Goal: Find specific page/section: Find specific page/section

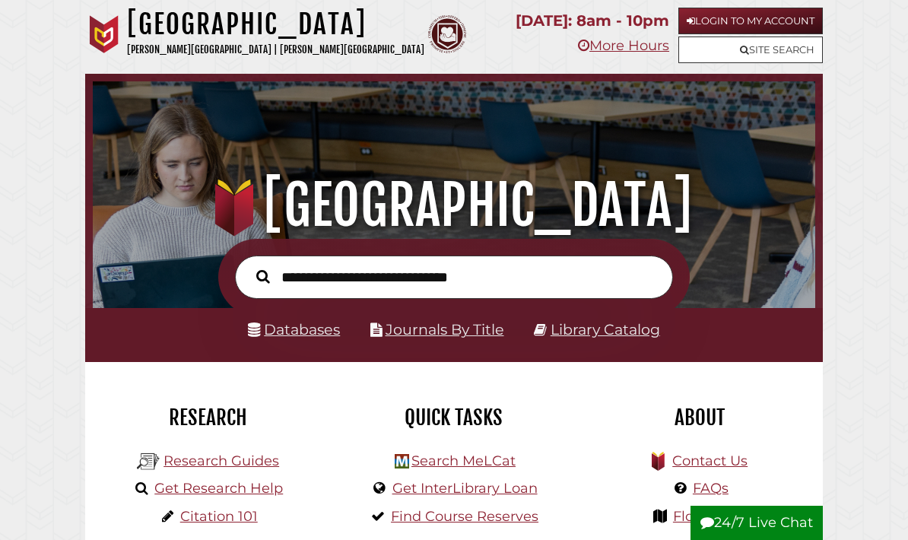
click at [783, 45] on link "Site Search" at bounding box center [751, 50] width 145 height 27
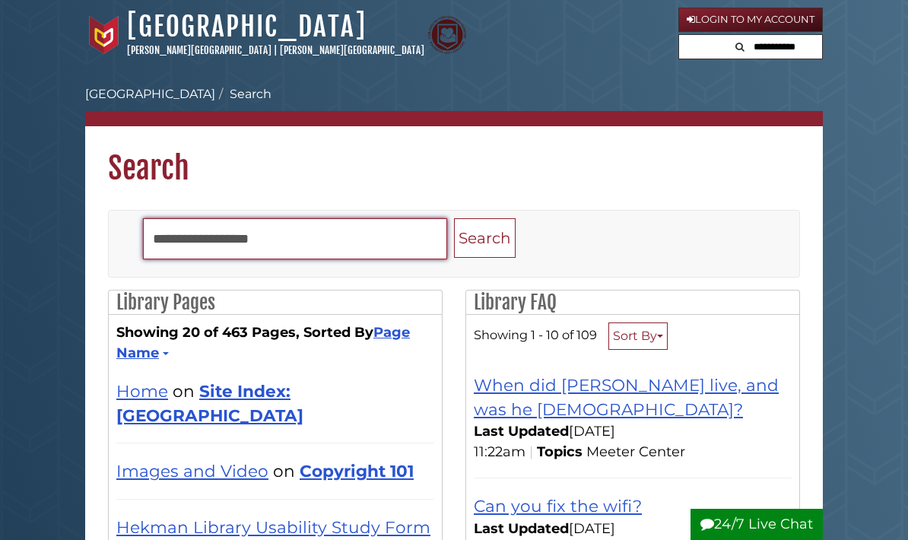
click at [375, 245] on input "Search" at bounding box center [295, 238] width 304 height 41
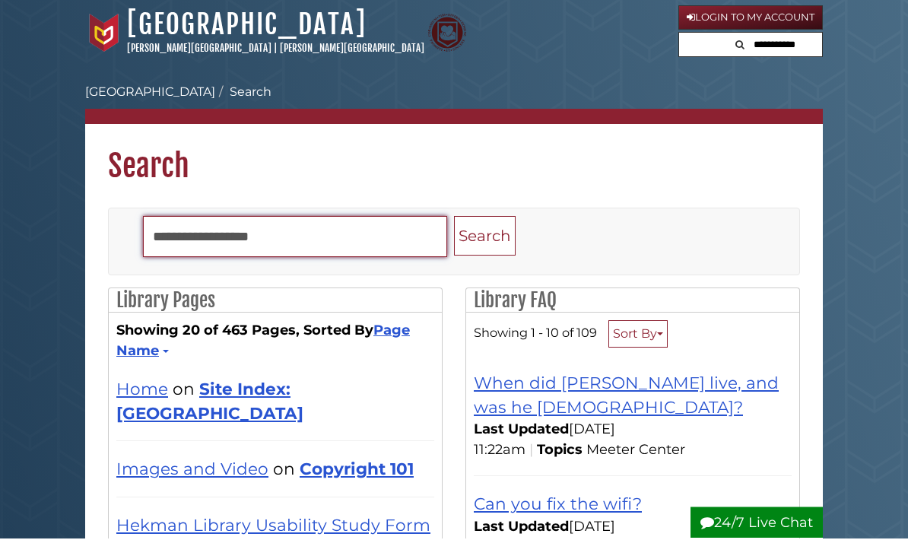
click at [161, 231] on input "Search" at bounding box center [295, 238] width 304 height 41
type input "********"
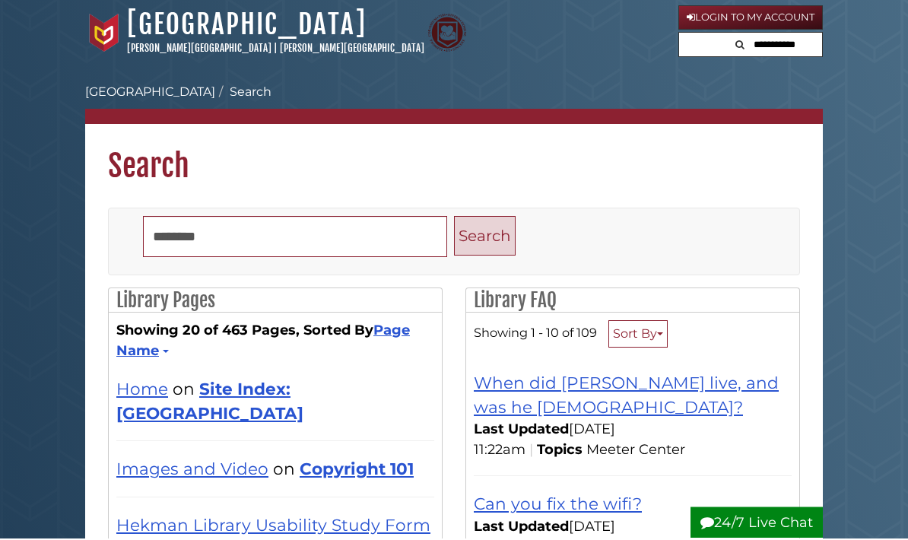
click at [486, 250] on button "Search" at bounding box center [485, 238] width 62 height 40
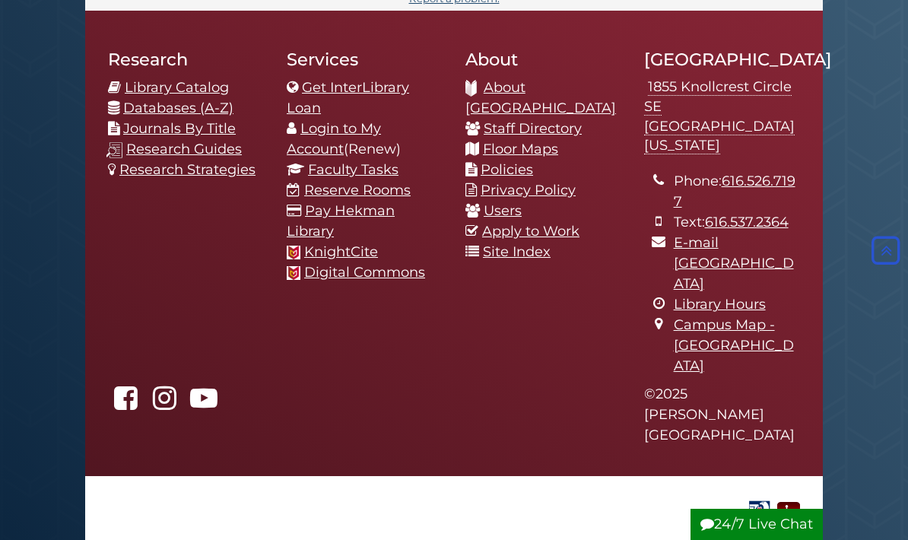
scroll to position [498, 0]
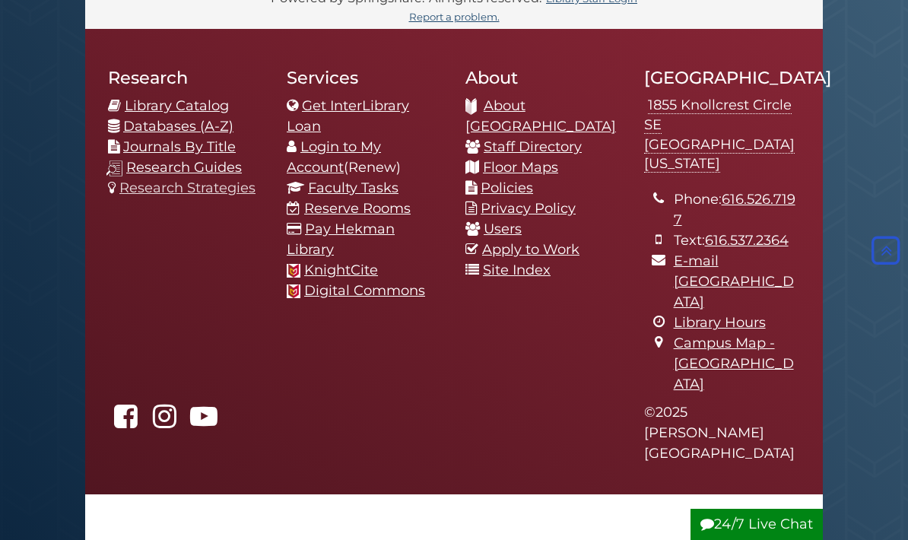
click at [232, 196] on link "Research Strategies" at bounding box center [187, 188] width 136 height 17
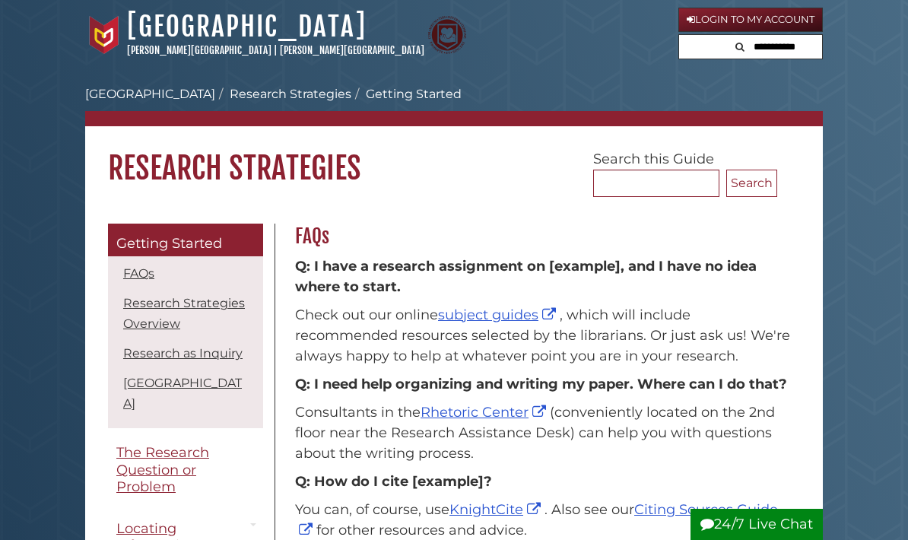
click at [778, 57] on input "text" at bounding box center [776, 47] width 91 height 24
click at [741, 54] on input "text" at bounding box center [750, 47] width 143 height 24
type input "***"
click at [680, 43] on button "Search" at bounding box center [688, 45] width 18 height 21
